Goal: Task Accomplishment & Management: Manage account settings

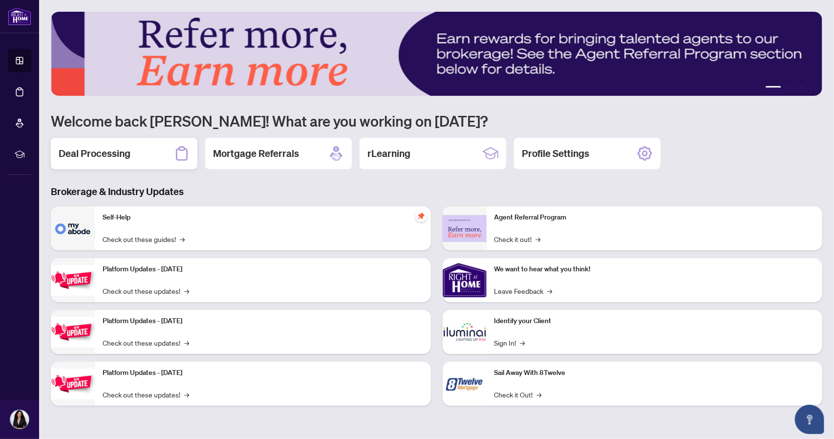
click at [113, 156] on h2 "Deal Processing" at bounding box center [95, 154] width 72 height 14
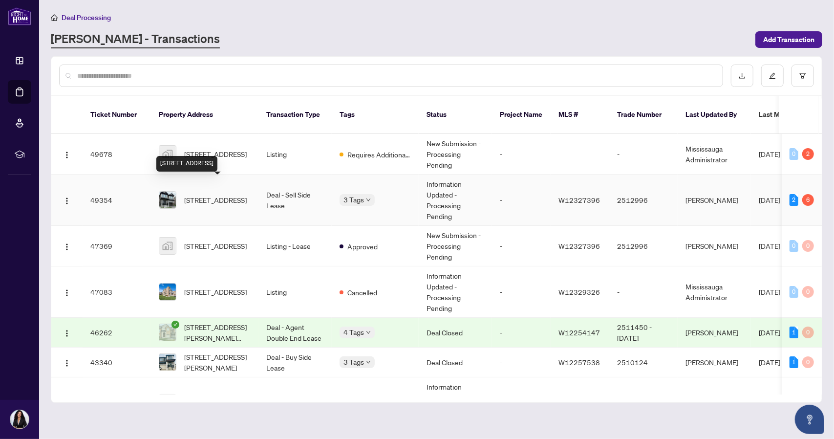
click at [208, 194] on span "1721 Thames Cirle Circ, Milton, Ontario L9E 1Y5, Canada" at bounding box center [215, 199] width 63 height 11
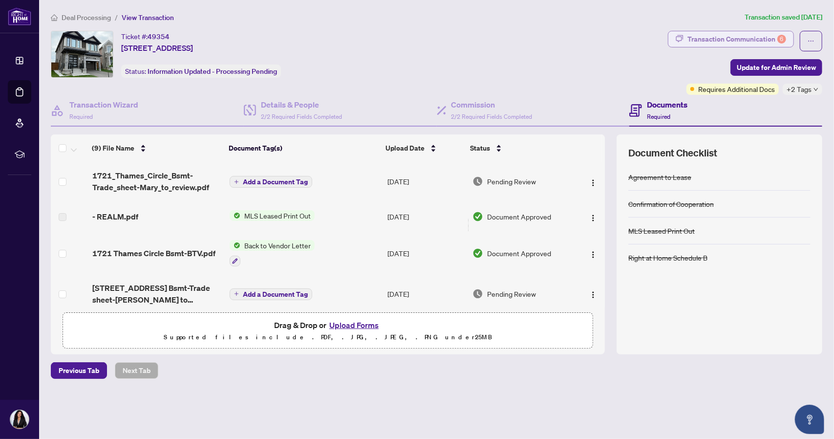
click at [725, 35] on div "Transaction Communication 6" at bounding box center [737, 39] width 99 height 16
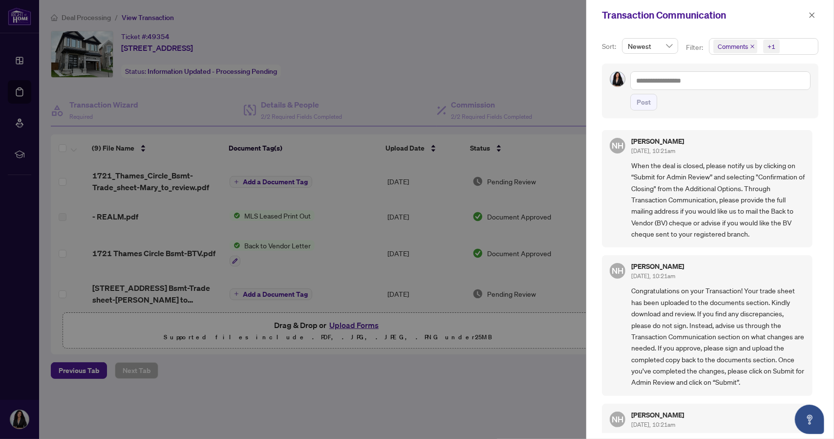
scroll to position [1, 0]
click at [816, 14] on icon "close" at bounding box center [812, 15] width 7 height 7
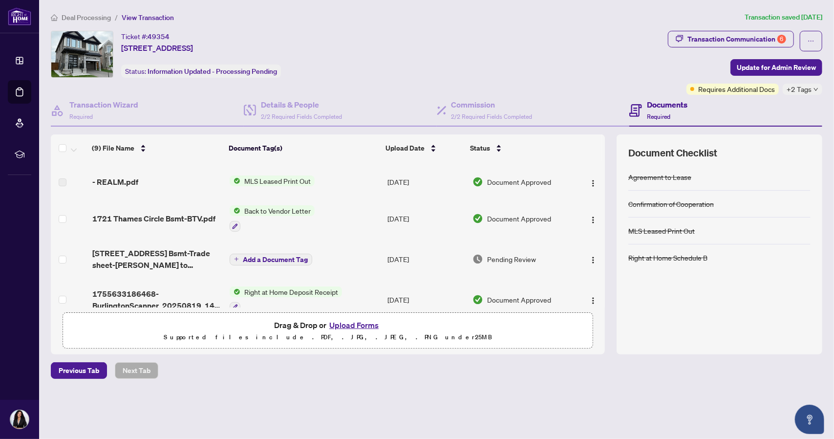
scroll to position [35, 0]
click at [716, 90] on span "Requires Additional Docs" at bounding box center [736, 89] width 77 height 11
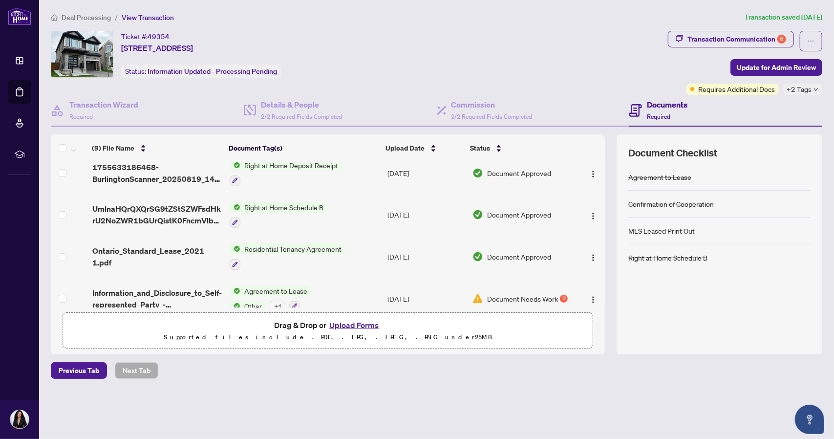
scroll to position [216, 0]
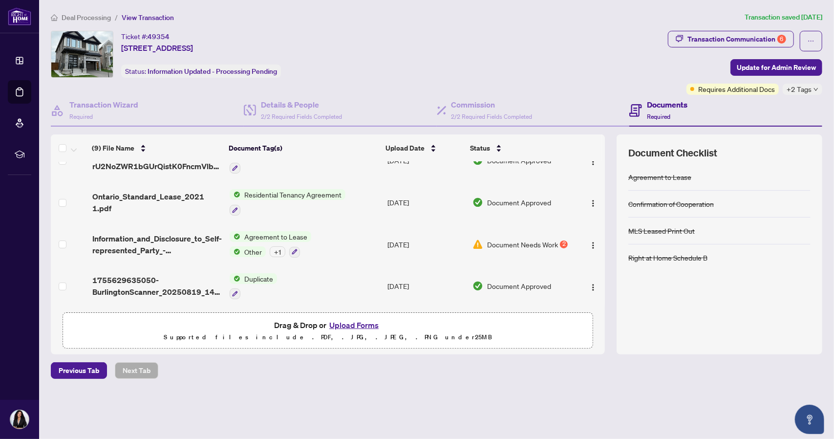
click at [557, 239] on div "Document Needs Work 2" at bounding box center [522, 244] width 98 height 11
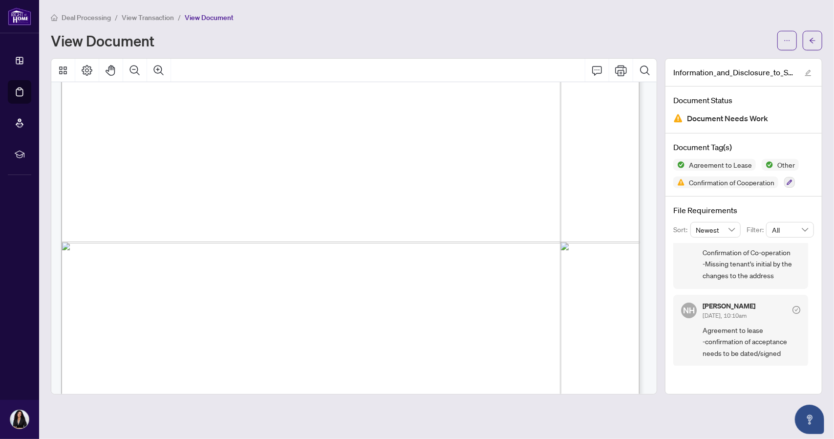
scroll to position [6601, 0]
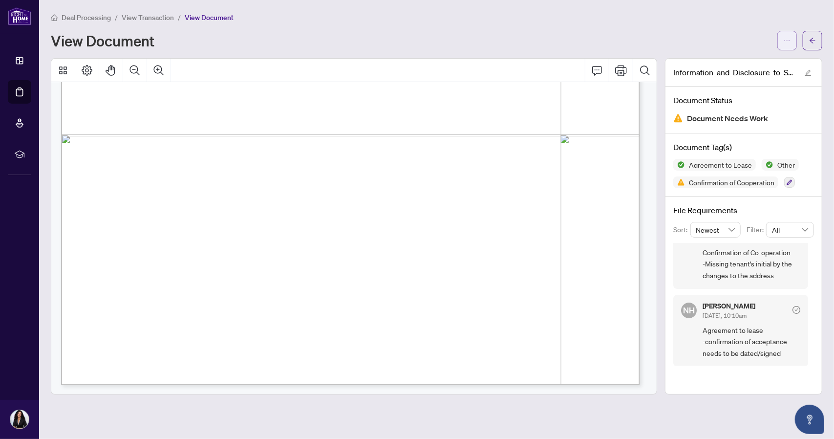
click at [786, 39] on icon "ellipsis" at bounding box center [787, 40] width 7 height 7
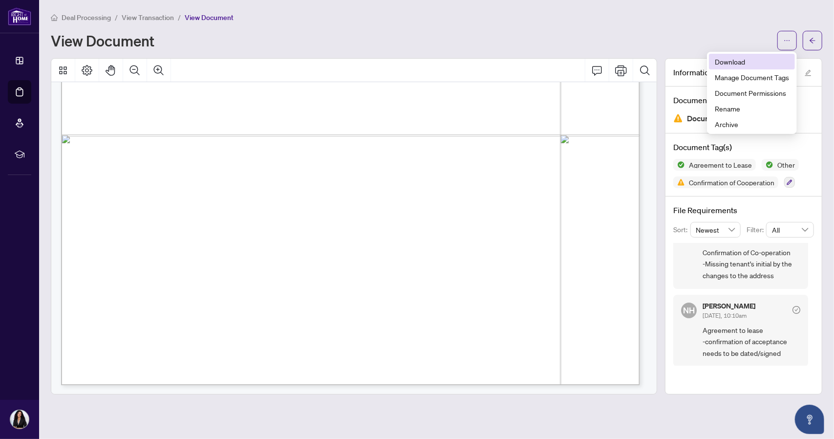
click at [732, 60] on span "Download" at bounding box center [752, 61] width 74 height 11
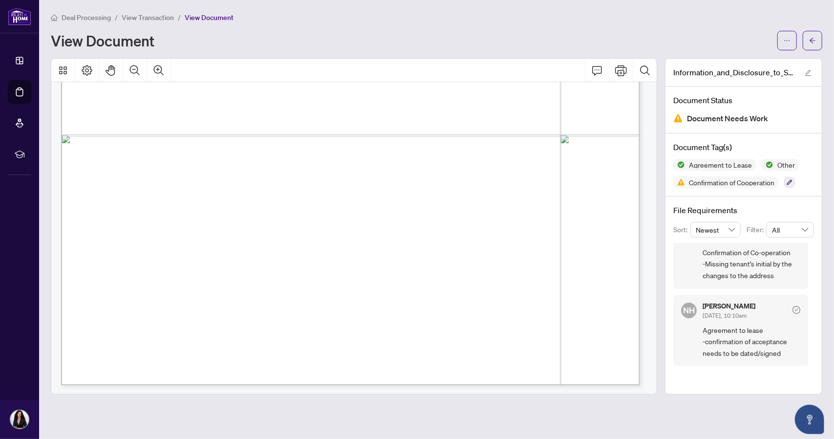
click at [146, 16] on span "View Transaction" at bounding box center [148, 17] width 52 height 9
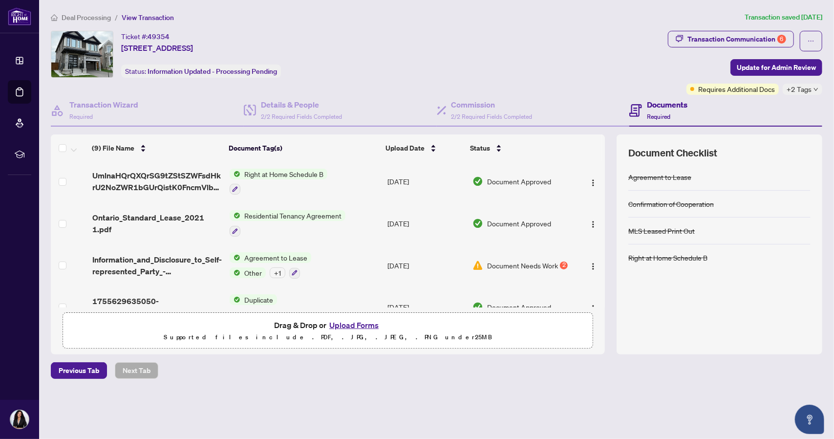
scroll to position [216, 0]
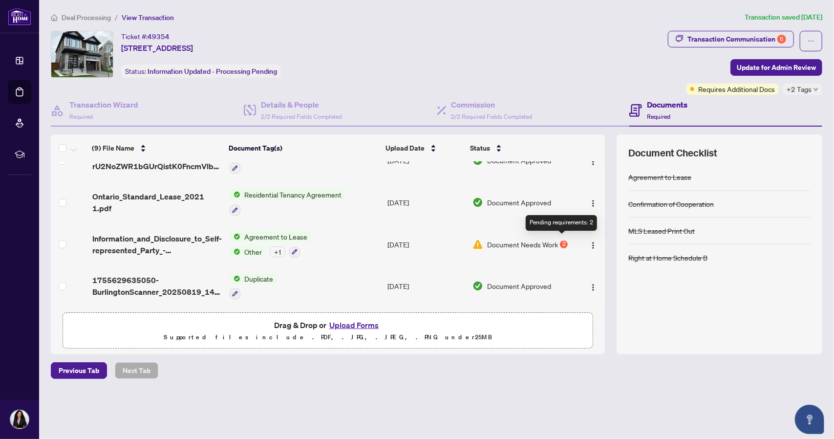
click at [562, 241] on div "2" at bounding box center [564, 244] width 8 height 8
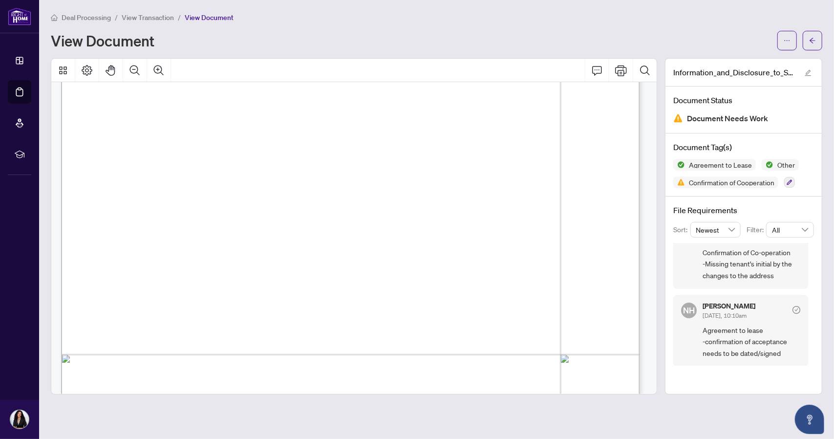
scroll to position [3309, 0]
